Goal: Task Accomplishment & Management: Manage account settings

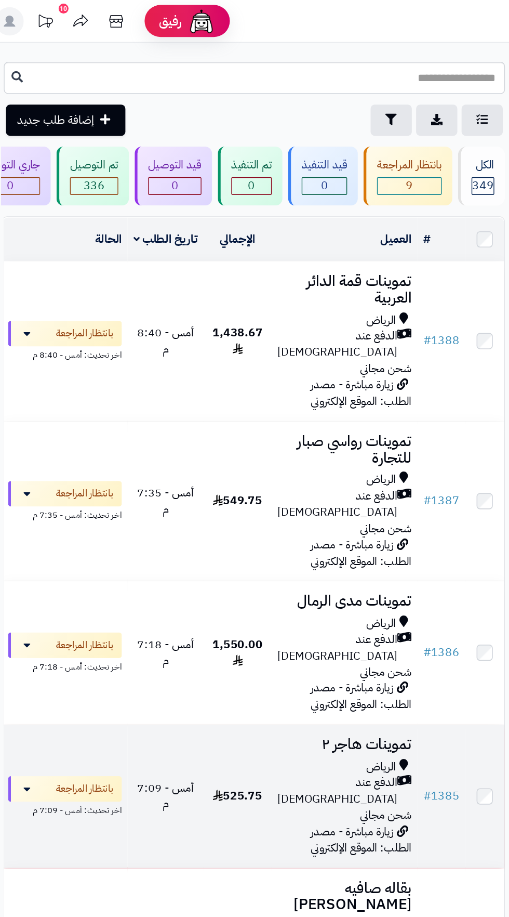
click at [30, 574] on td "بانتظار المراجعة اخر تحديث: أمس - 7:09 م" at bounding box center [54, 582] width 91 height 104
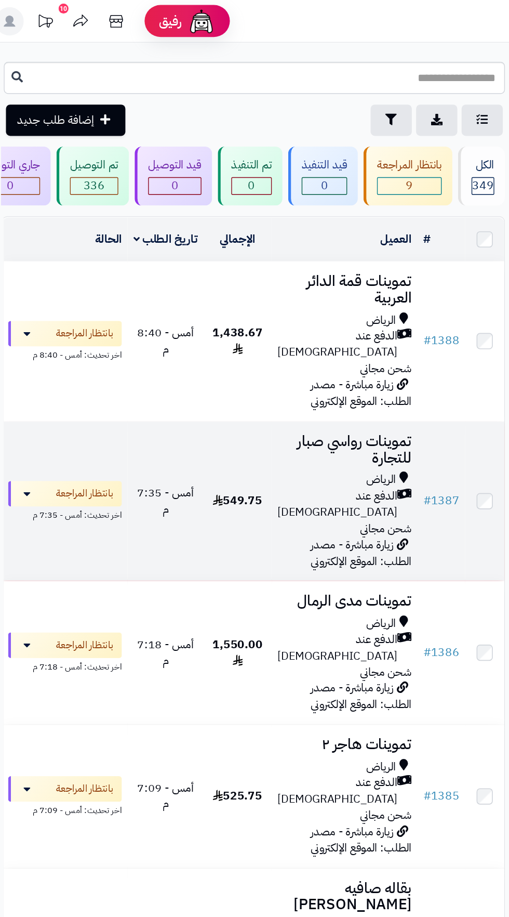
click at [246, 357] on span "الدفع عند [DEMOGRAPHIC_DATA]" at bounding box center [255, 369] width 88 height 24
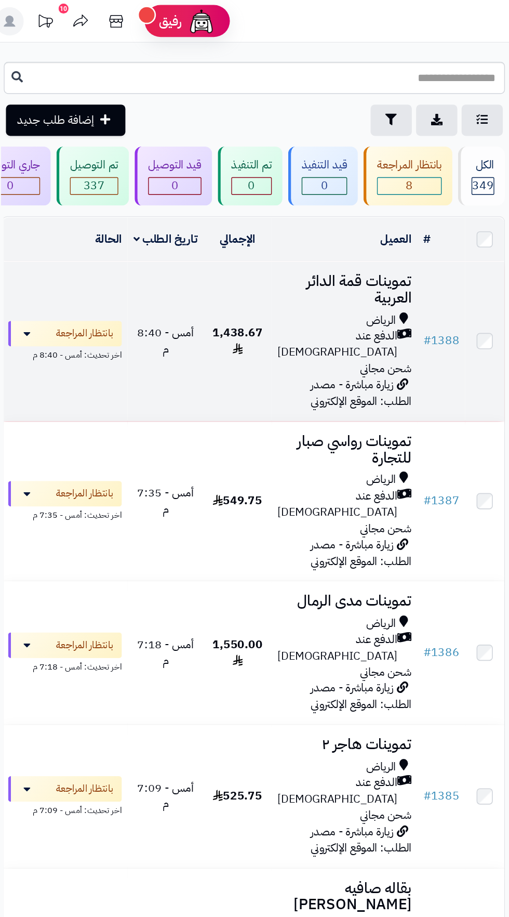
click at [268, 250] on span "الدفع عند [DEMOGRAPHIC_DATA]" at bounding box center [255, 252] width 88 height 24
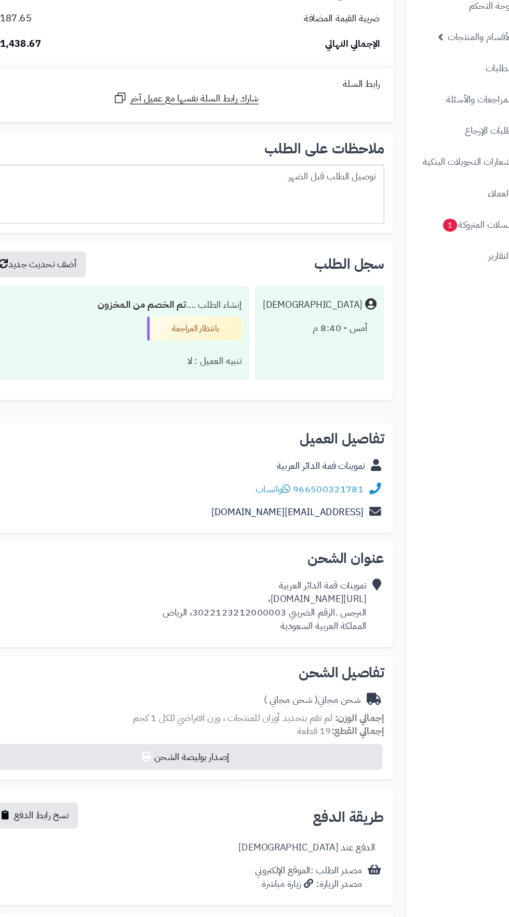
scroll to position [1860, 0]
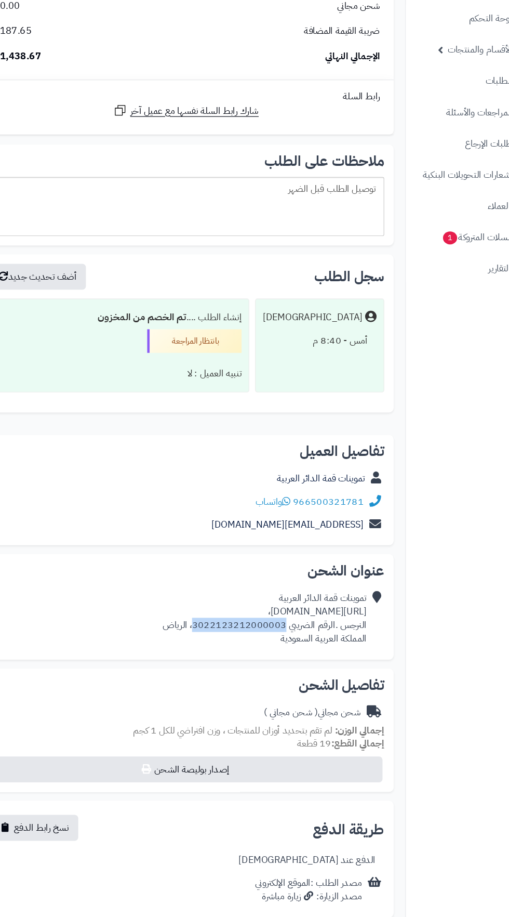
click at [263, 671] on span "( شحن مجاني )" at bounding box center [286, 676] width 47 height 12
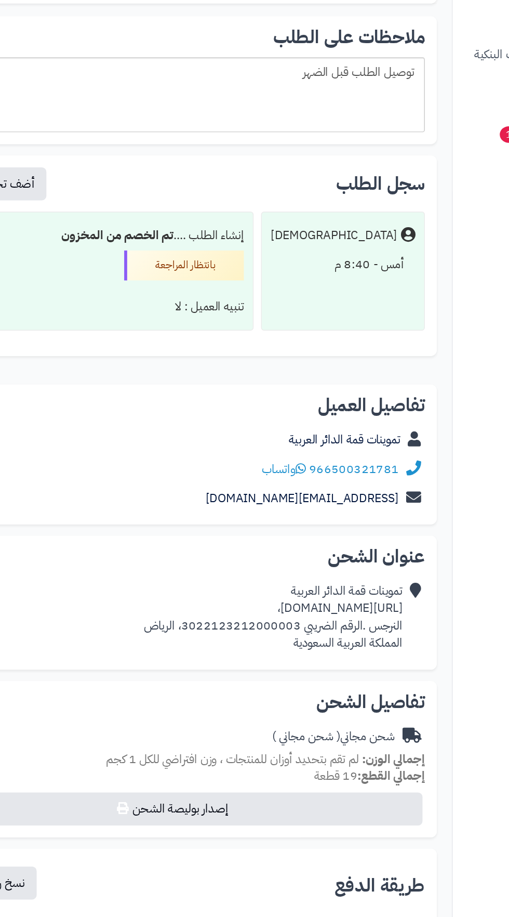
copy div "https://maps.app.goo.gl/uwe2evVB4LQ1vqiZA،"
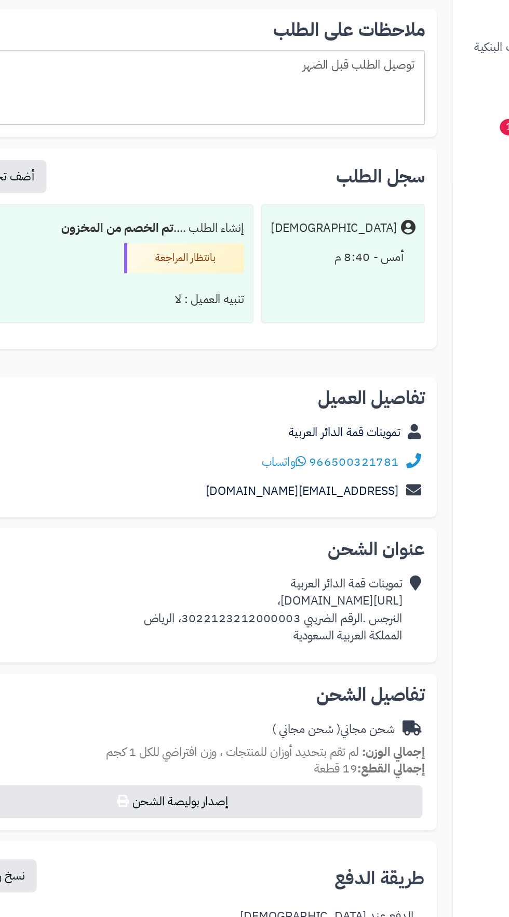
scroll to position [1860, 0]
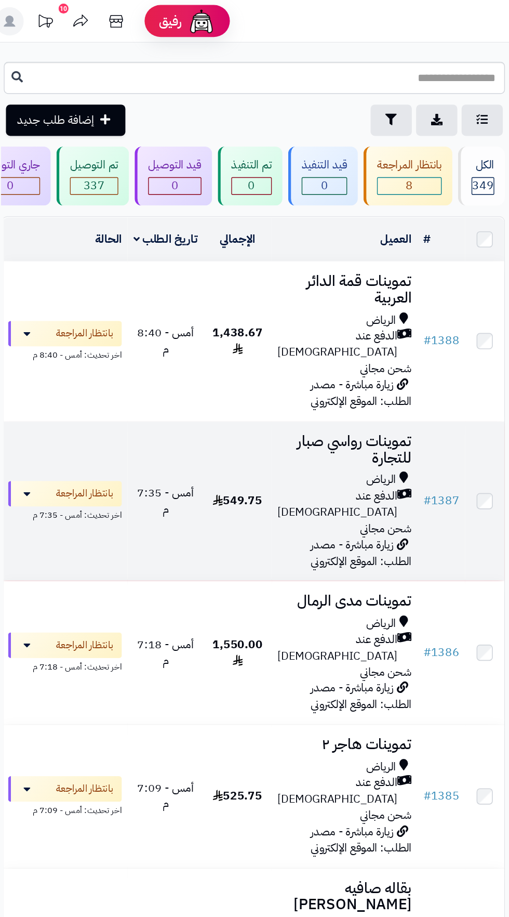
click at [251, 345] on div "الرياض" at bounding box center [260, 351] width 98 height 12
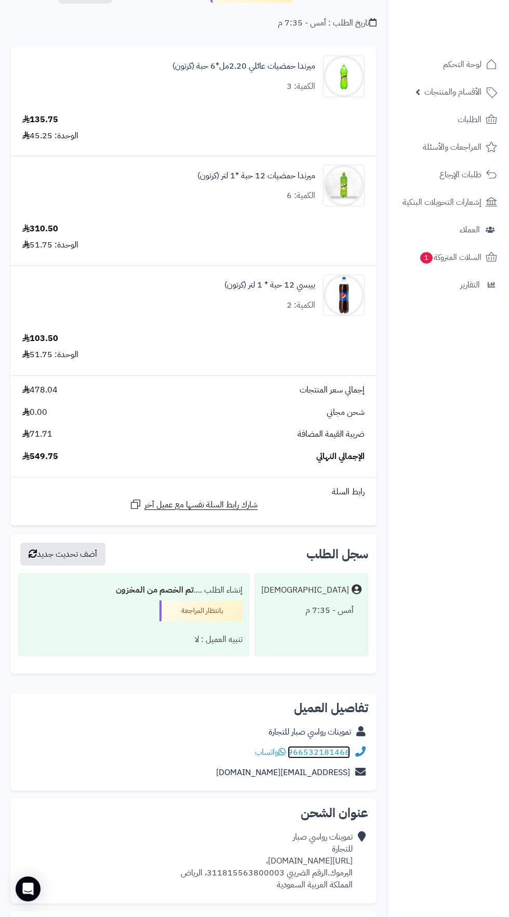
scroll to position [77, 0]
copy div "[URL][DOMAIN_NAME]،"
